Goal: Information Seeking & Learning: Find specific page/section

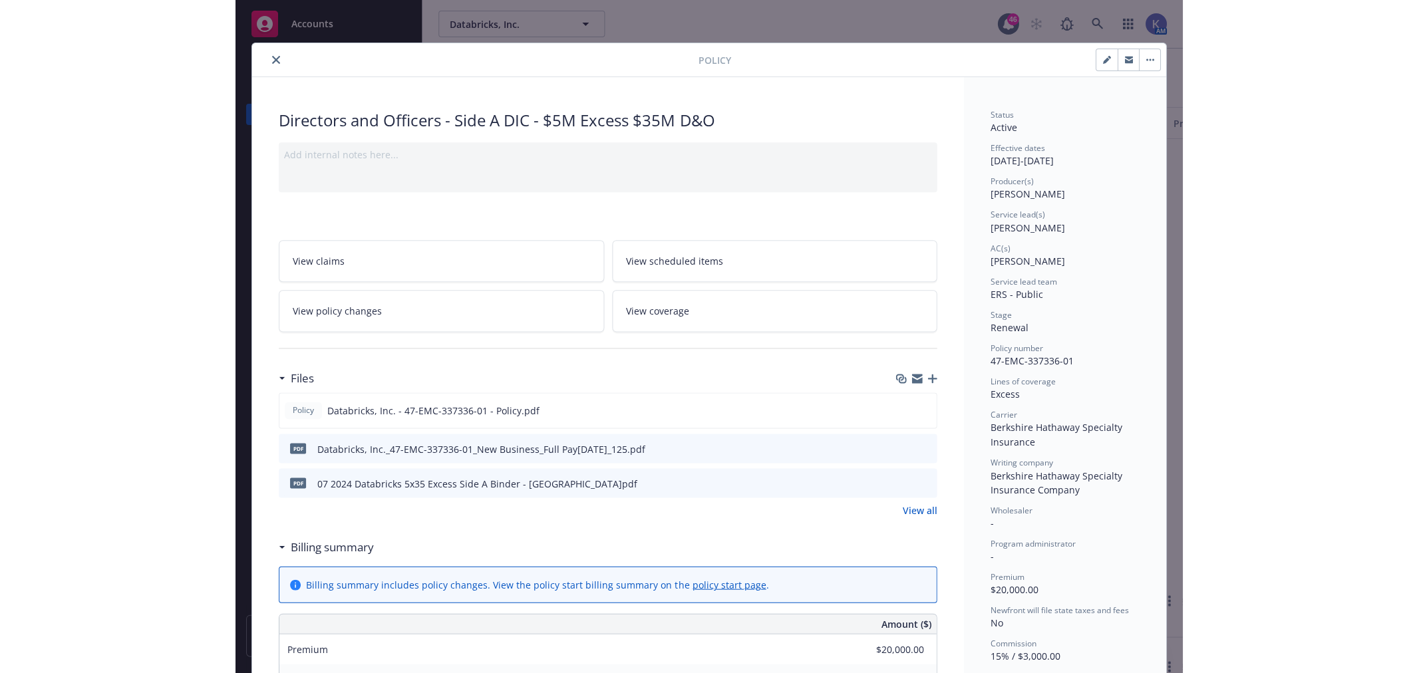
scroll to position [516, 0]
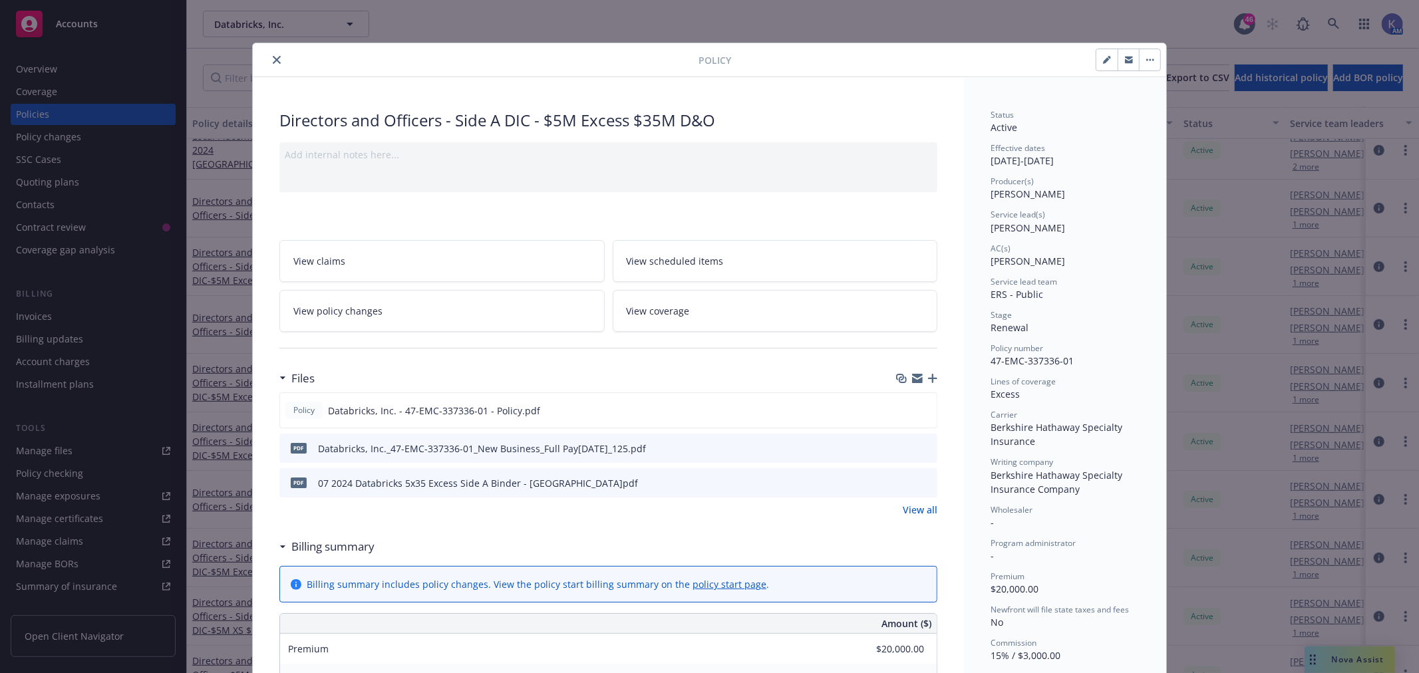
click at [273, 59] on icon "close" at bounding box center [277, 60] width 8 height 8
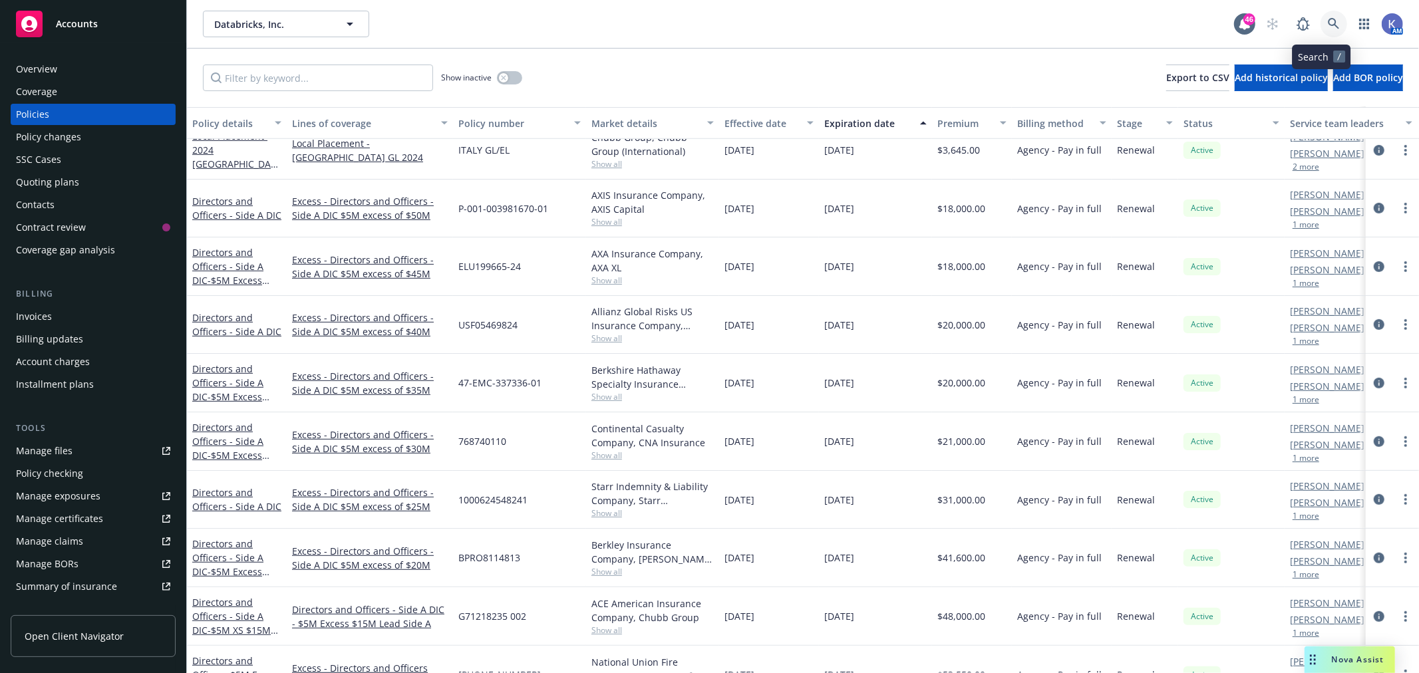
click at [946, 18] on icon at bounding box center [1334, 24] width 12 height 12
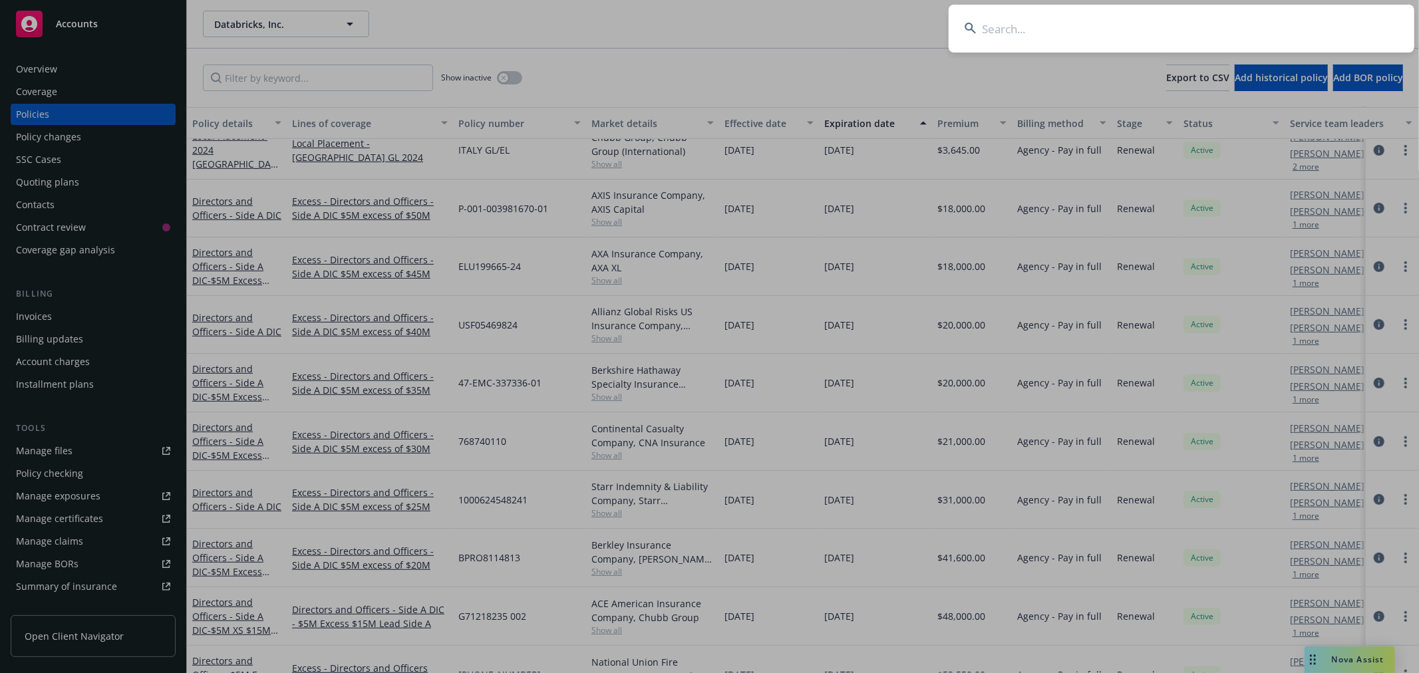
click at [946, 25] on input at bounding box center [1182, 29] width 466 height 48
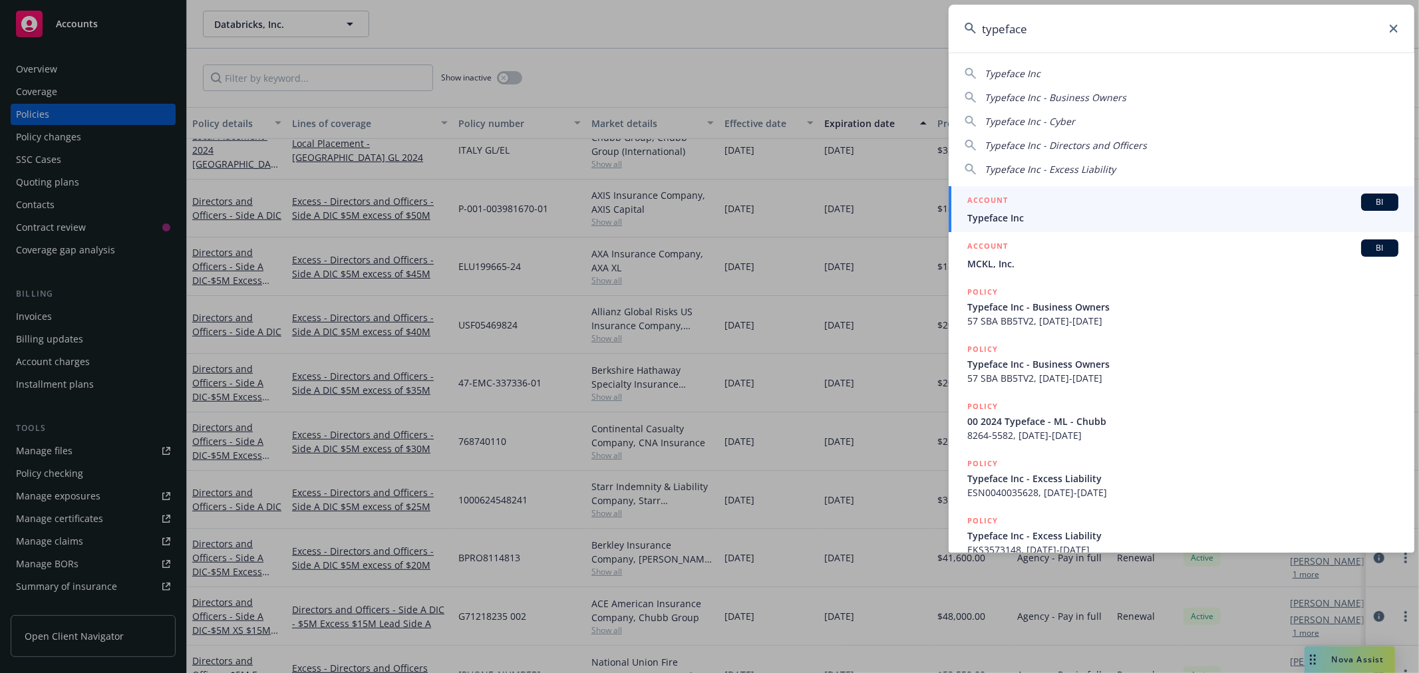
type input "typeface"
click at [946, 215] on span "Typeface Inc" at bounding box center [1182, 218] width 431 height 14
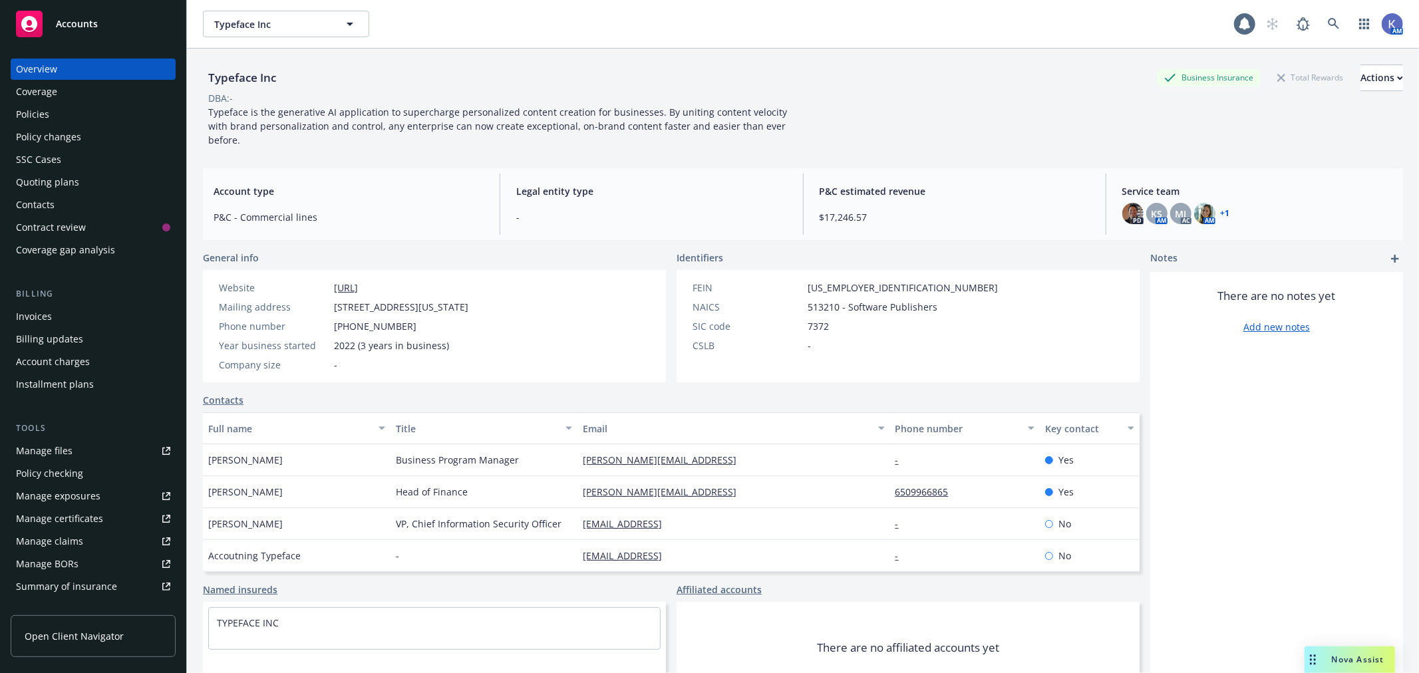
click at [50, 110] on div "Policies" at bounding box center [93, 114] width 154 height 21
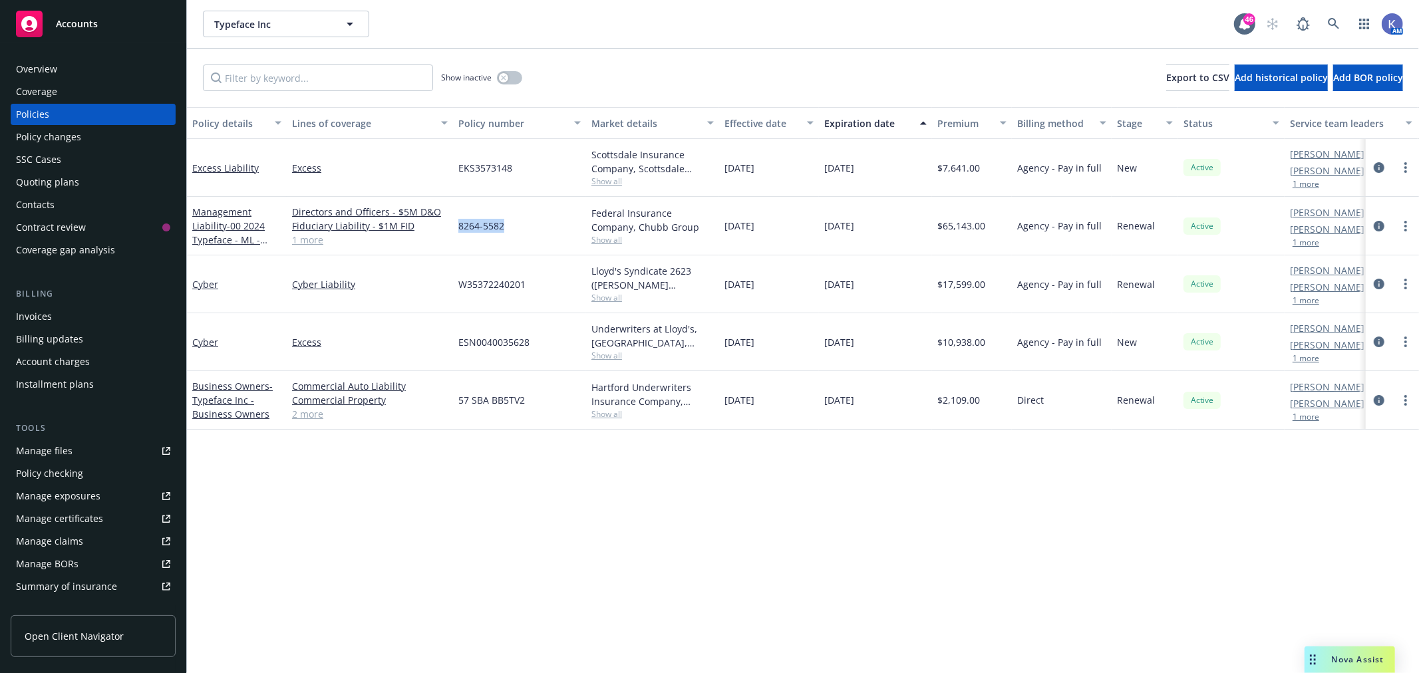
drag, startPoint x: 504, startPoint y: 224, endPoint x: 456, endPoint y: 226, distance: 48.0
click at [456, 226] on div "8264-5582" at bounding box center [519, 226] width 133 height 59
copy span "8264-5582"
click at [504, 77] on icon "button" at bounding box center [503, 77] width 5 height 5
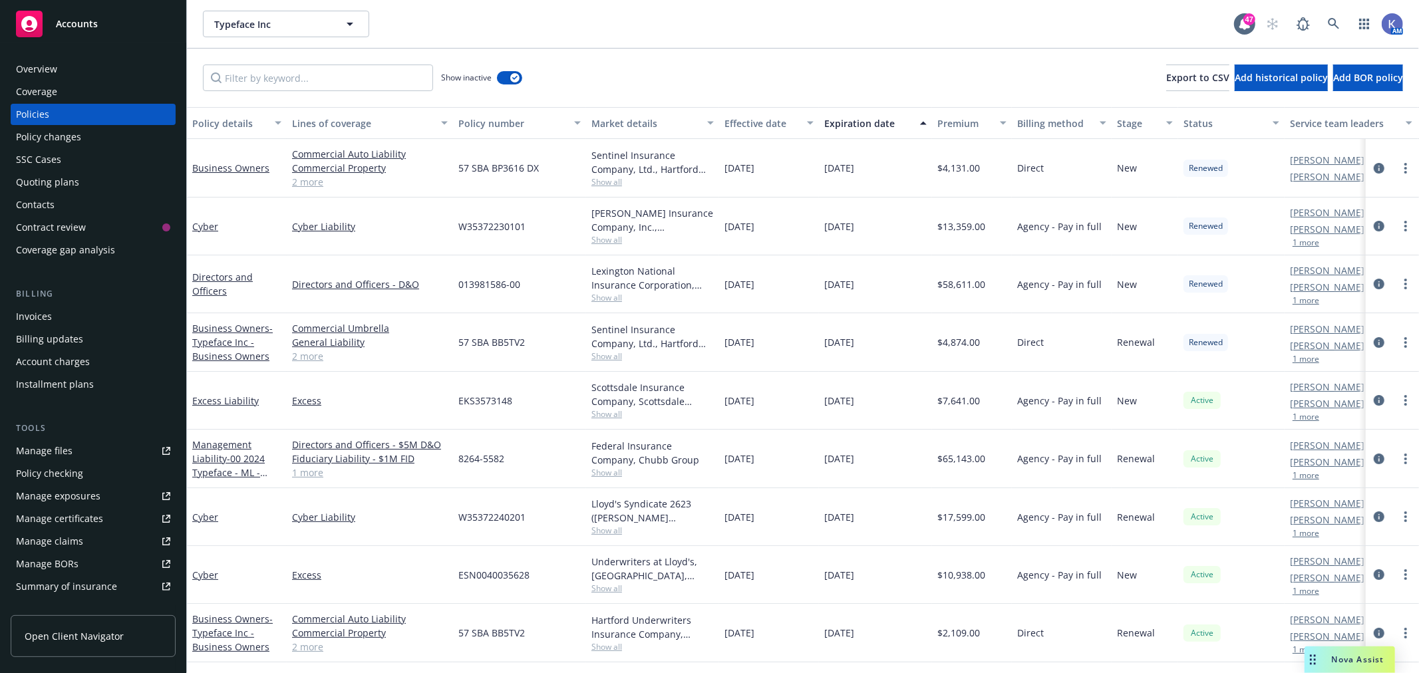
click at [609, 300] on span "Show all" at bounding box center [652, 297] width 122 height 11
click at [881, 25] on div "Typeface Inc Typeface Inc" at bounding box center [718, 24] width 1031 height 27
click at [514, 77] on icon "button" at bounding box center [514, 78] width 5 height 4
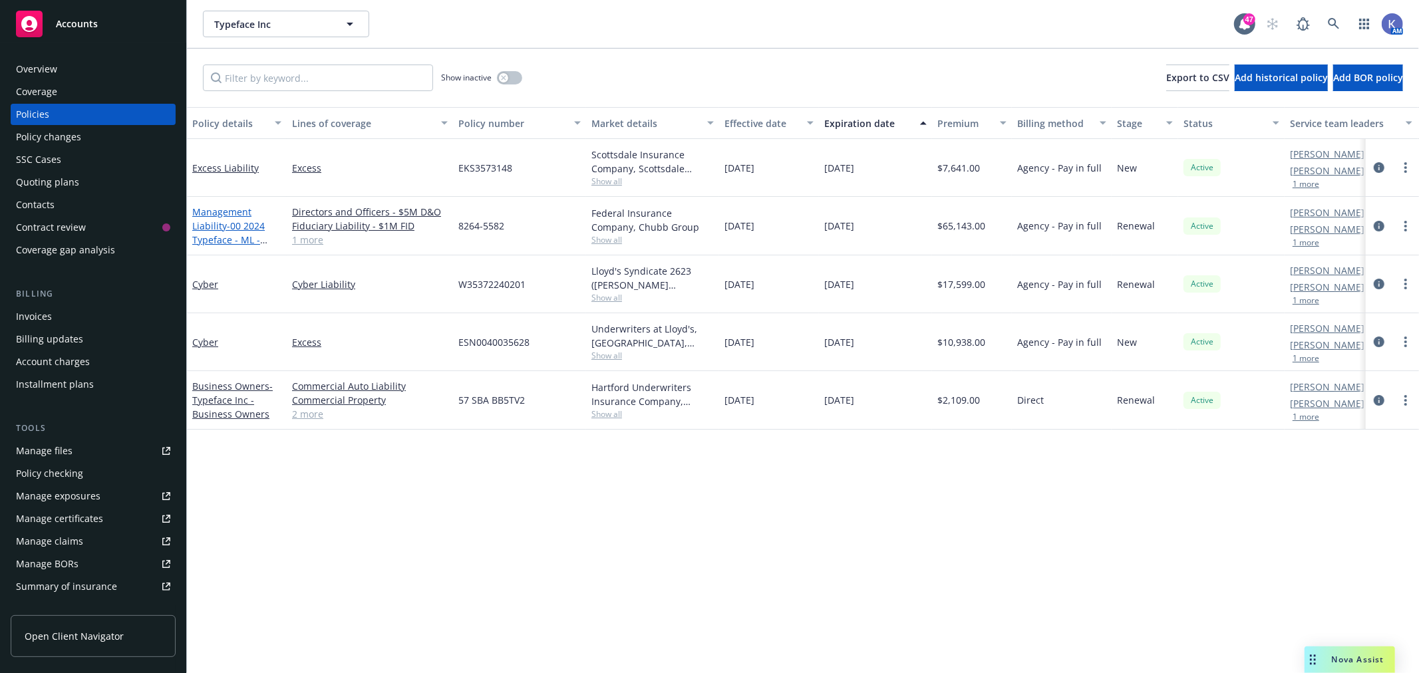
click at [241, 222] on span "- 00 2024 Typeface - ML - Chubb" at bounding box center [229, 240] width 75 height 41
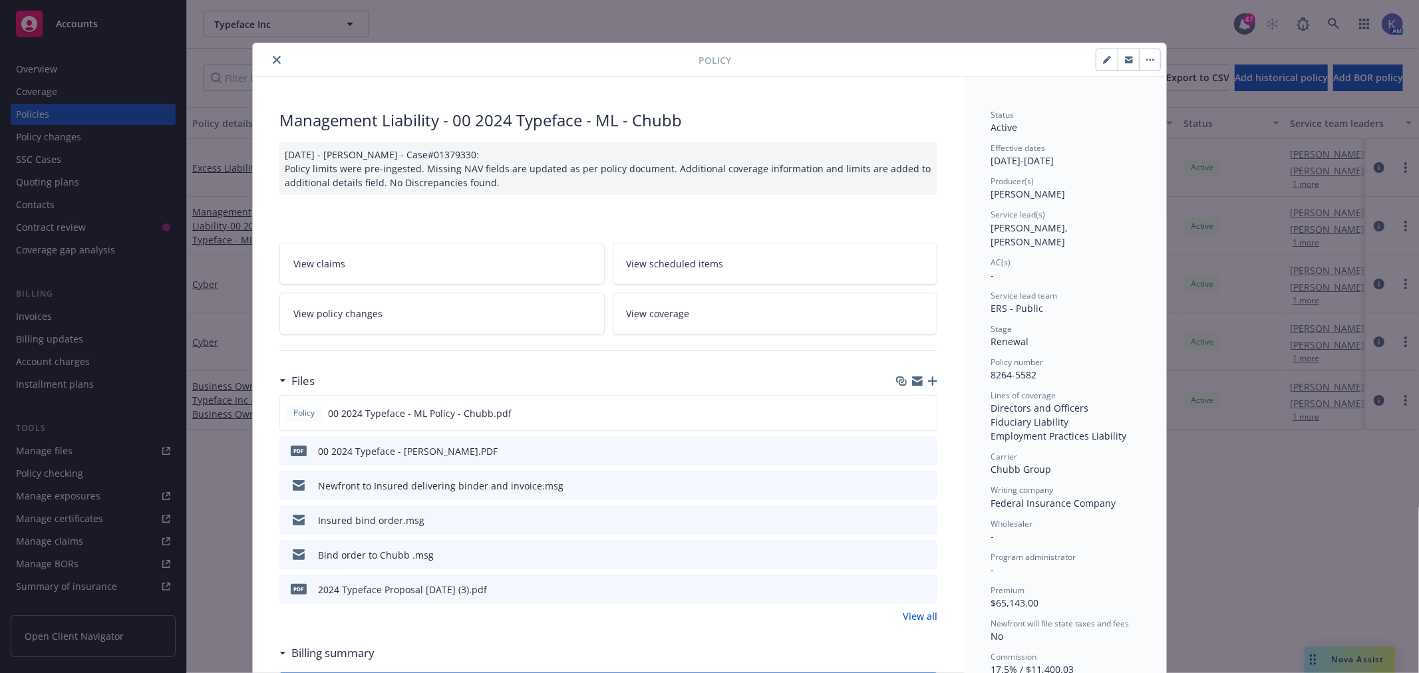
click at [923, 451] on icon "preview file" at bounding box center [925, 450] width 12 height 9
click at [273, 63] on icon "close" at bounding box center [277, 60] width 8 height 8
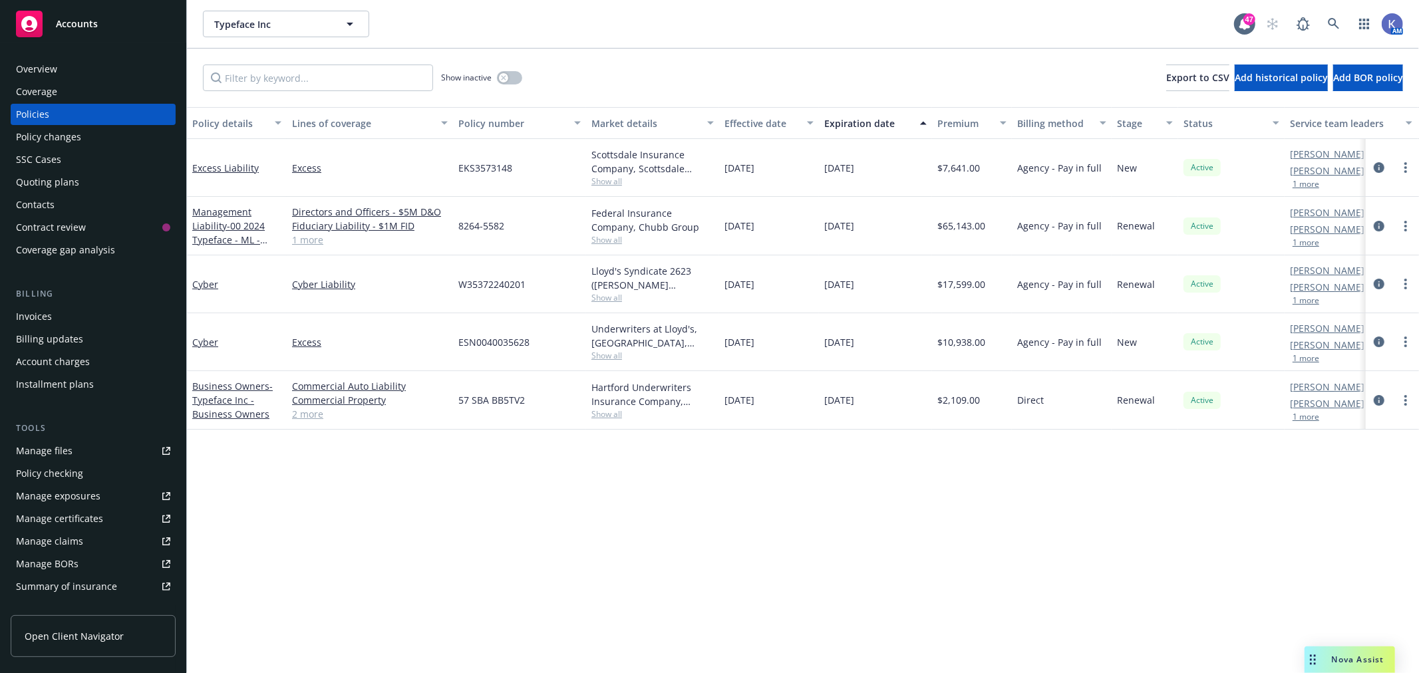
click at [310, 235] on link "1 more" at bounding box center [370, 240] width 156 height 14
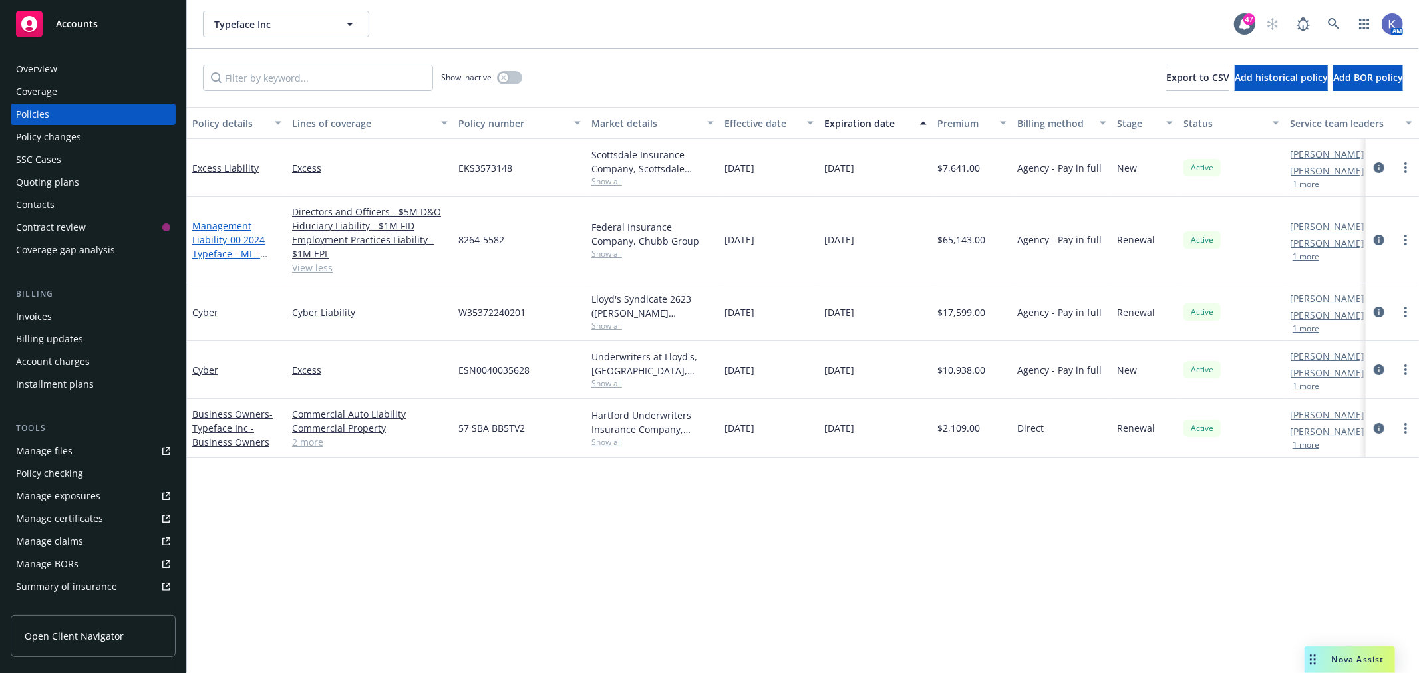
click at [210, 240] on link "Management Liability - 00 2024 Typeface - ML - Chubb" at bounding box center [228, 247] width 73 height 55
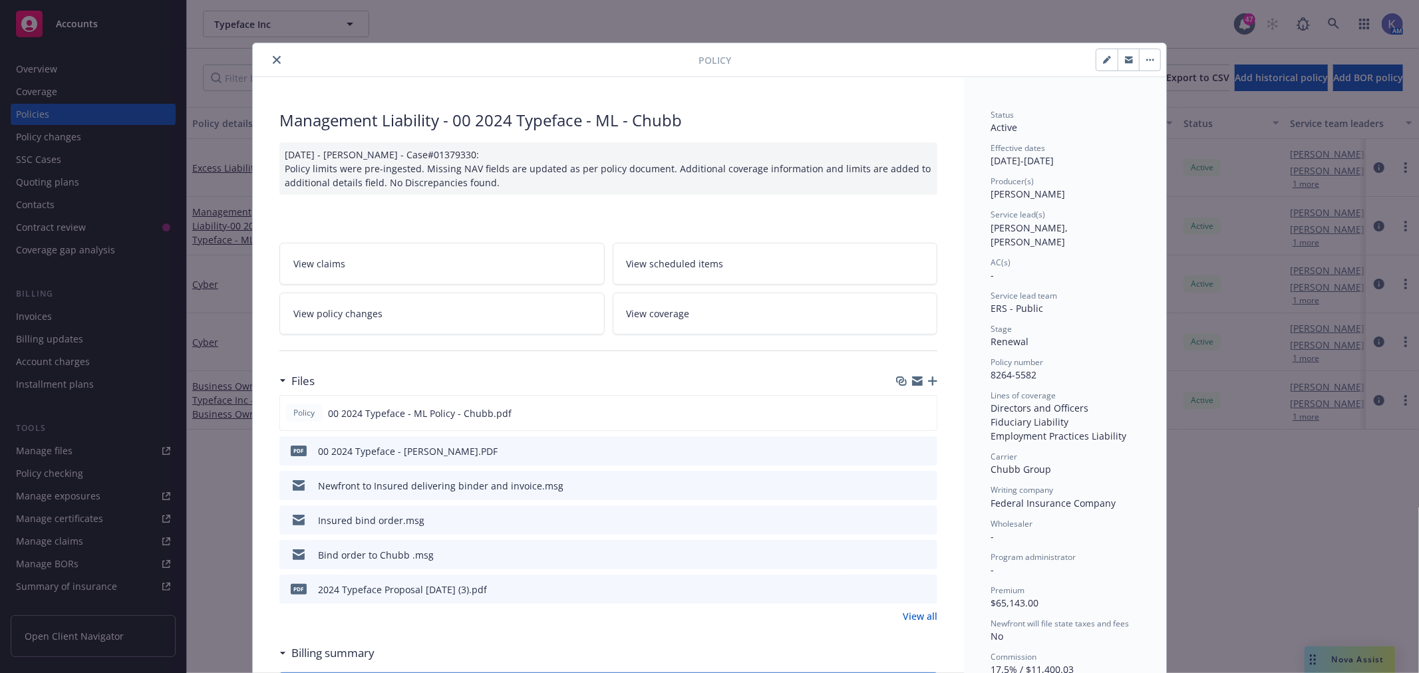
scroll to position [40, 0]
